Goal: Task Accomplishment & Management: Manage account settings

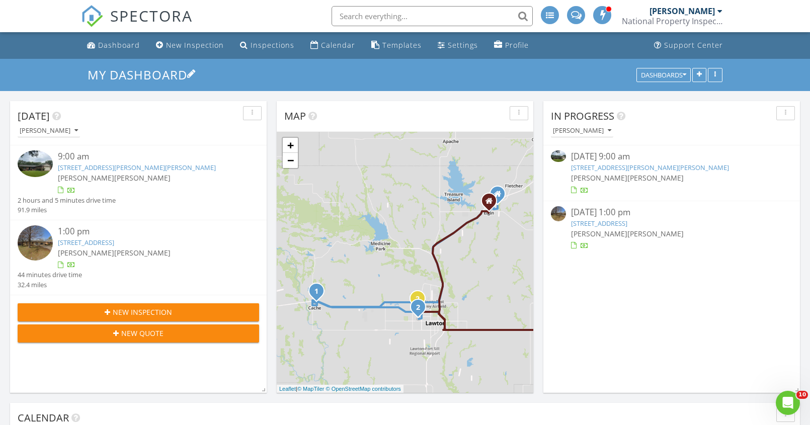
scroll to position [824, 819]
click at [128, 44] on div "Dashboard" at bounding box center [119, 45] width 42 height 10
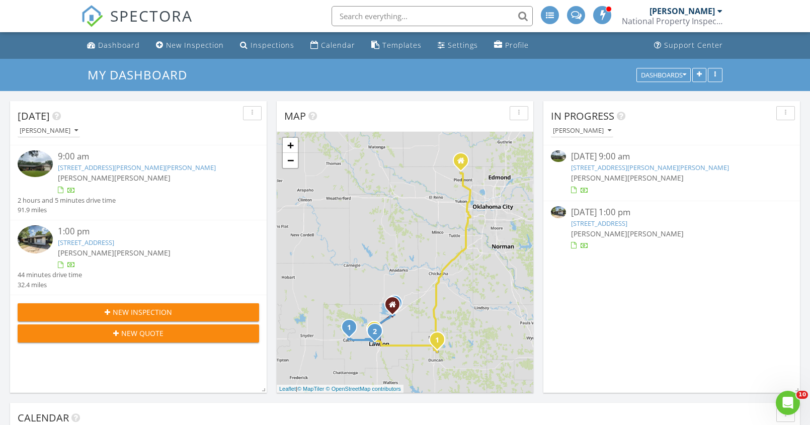
scroll to position [51, 0]
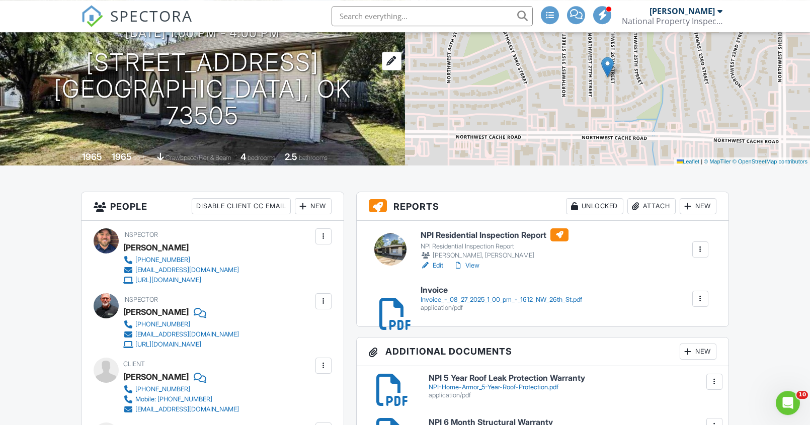
scroll to position [103, 0]
click at [438, 234] on h6 "NPI Residential Inspection Report" at bounding box center [495, 235] width 148 height 13
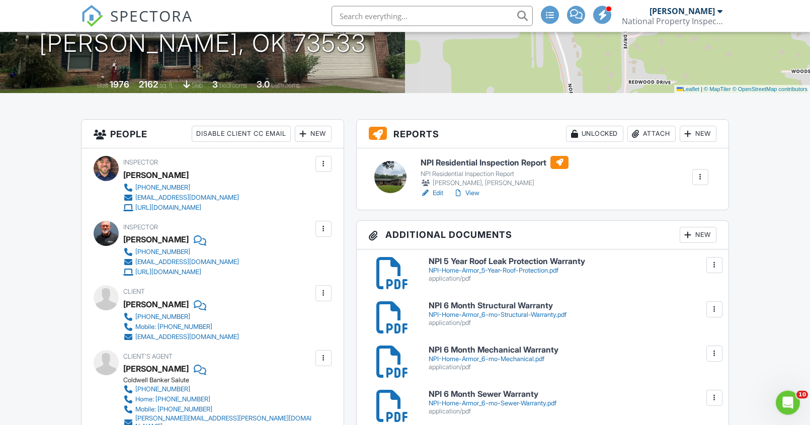
scroll to position [154, 0]
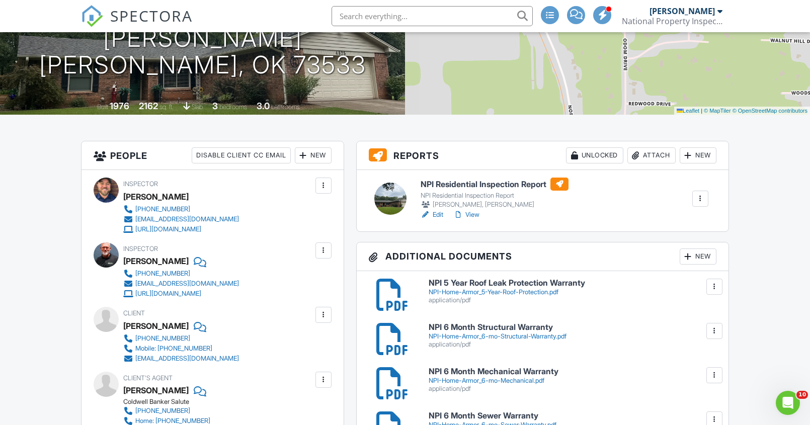
click at [479, 186] on h6 "NPI Residential Inspection Report" at bounding box center [495, 184] width 148 height 13
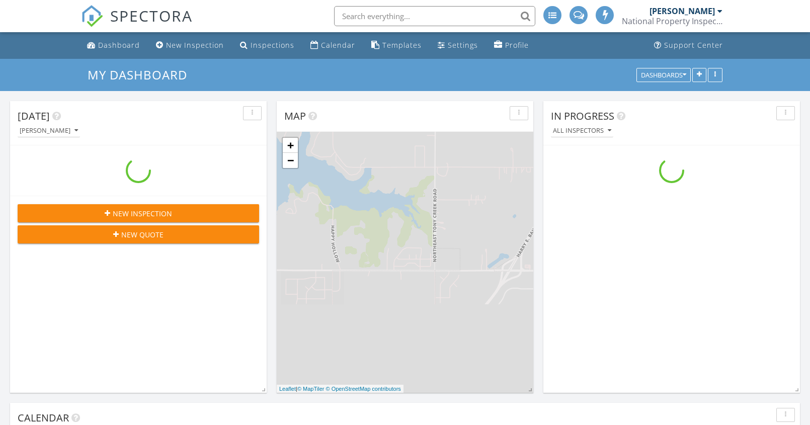
scroll to position [824, 819]
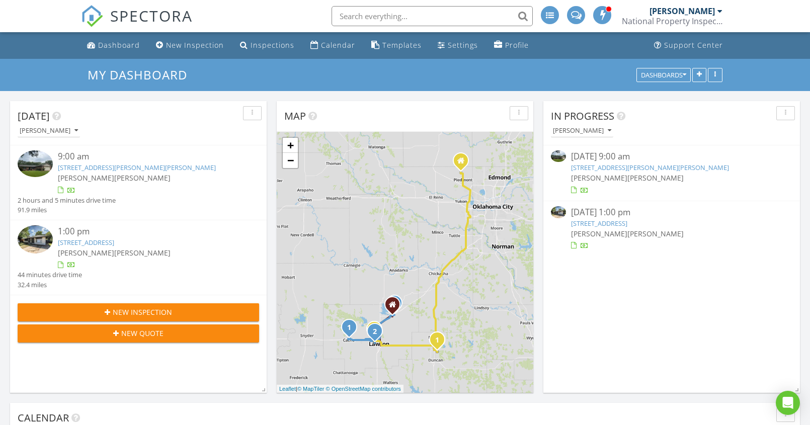
click at [68, 245] on link "[STREET_ADDRESS]" at bounding box center [86, 242] width 56 height 9
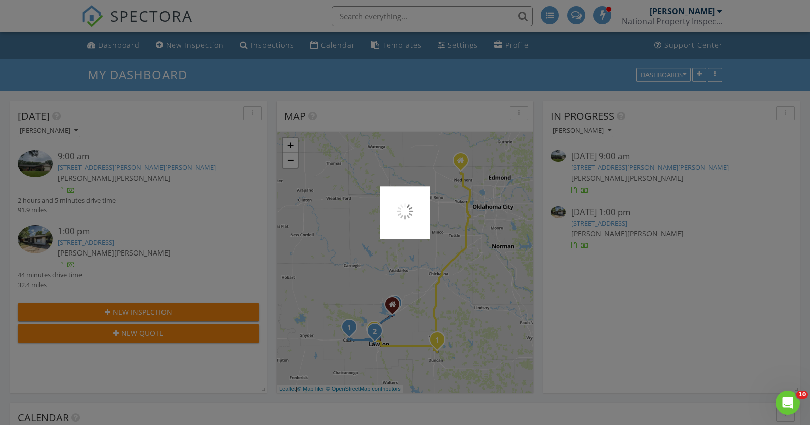
scroll to position [0, 0]
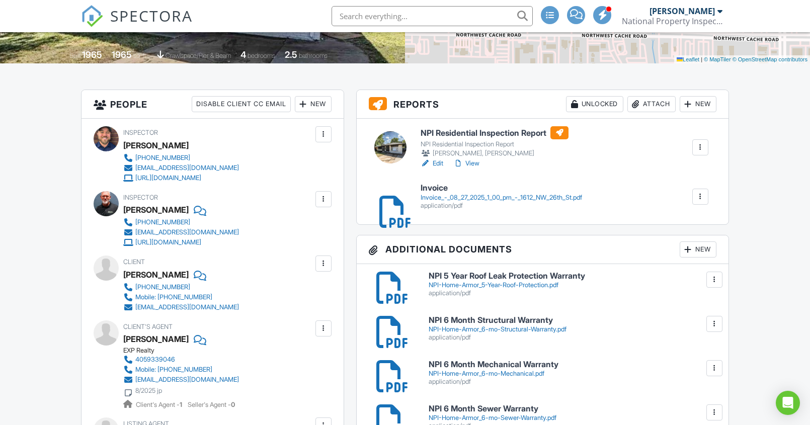
scroll to position [205, 0]
click at [631, 112] on div "Attach" at bounding box center [651, 104] width 48 height 16
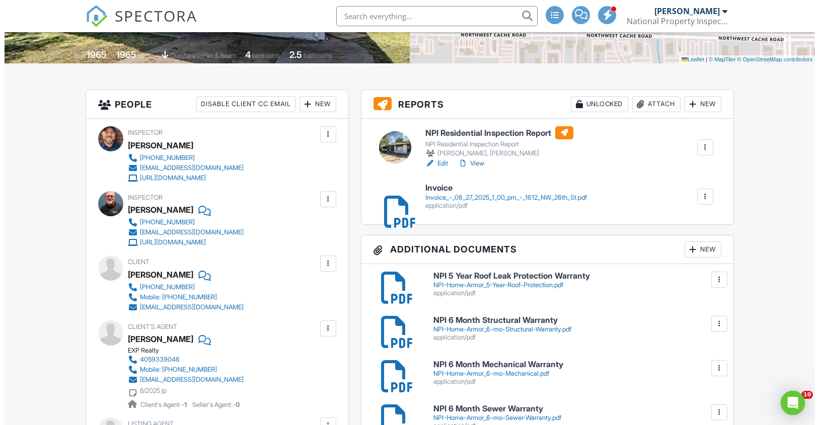
scroll to position [0, 0]
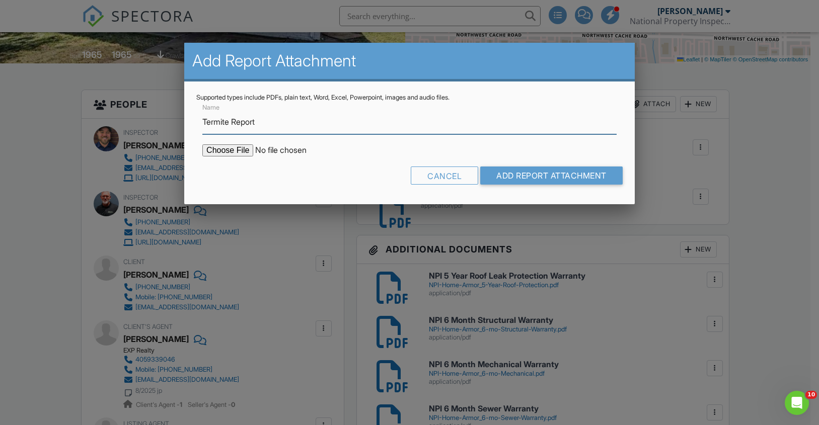
type input "Termite Report"
click at [220, 153] on input "file" at bounding box center [287, 150] width 171 height 12
type input "C:\fakepath\1612 NW 26th St Lawton, Ok 73505.pdf"
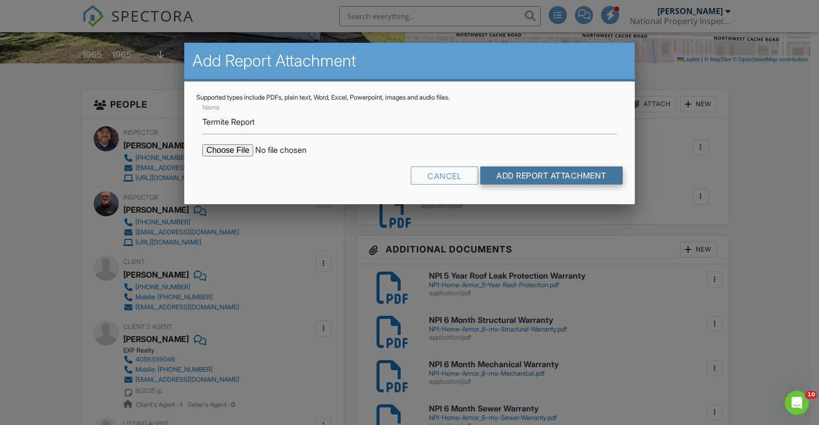
click at [535, 181] on input "Add Report Attachment" at bounding box center [551, 176] width 142 height 18
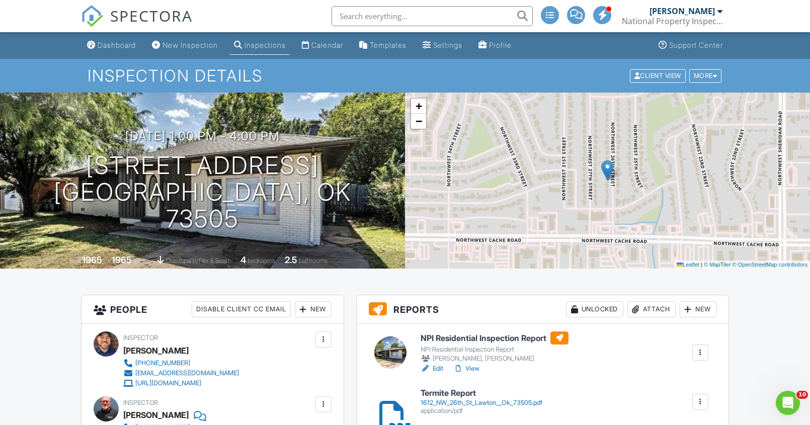
click at [448, 335] on h6 "NPI Residential Inspection Report" at bounding box center [495, 338] width 148 height 13
